Goal: Task Accomplishment & Management: Manage account settings

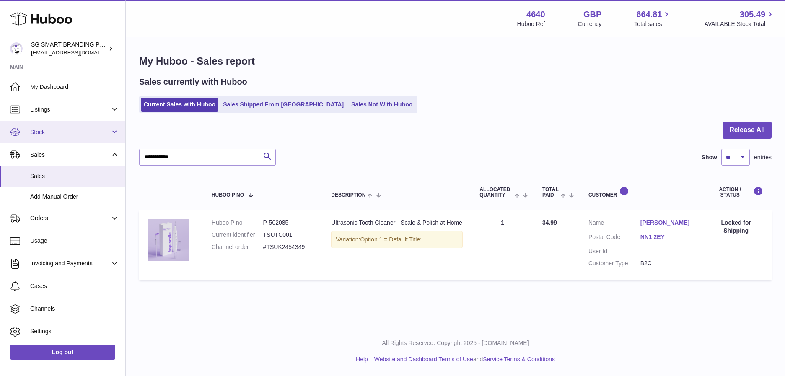
click at [60, 135] on span "Stock" at bounding box center [70, 132] width 80 height 8
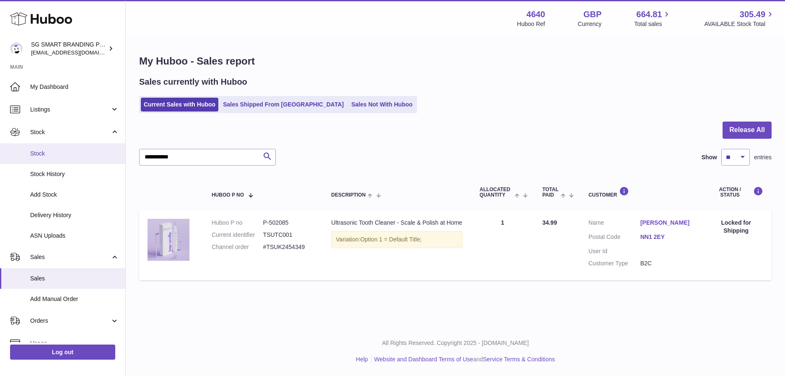
click at [60, 150] on span "Stock" at bounding box center [74, 154] width 89 height 8
